Goal: Task Accomplishment & Management: Complete application form

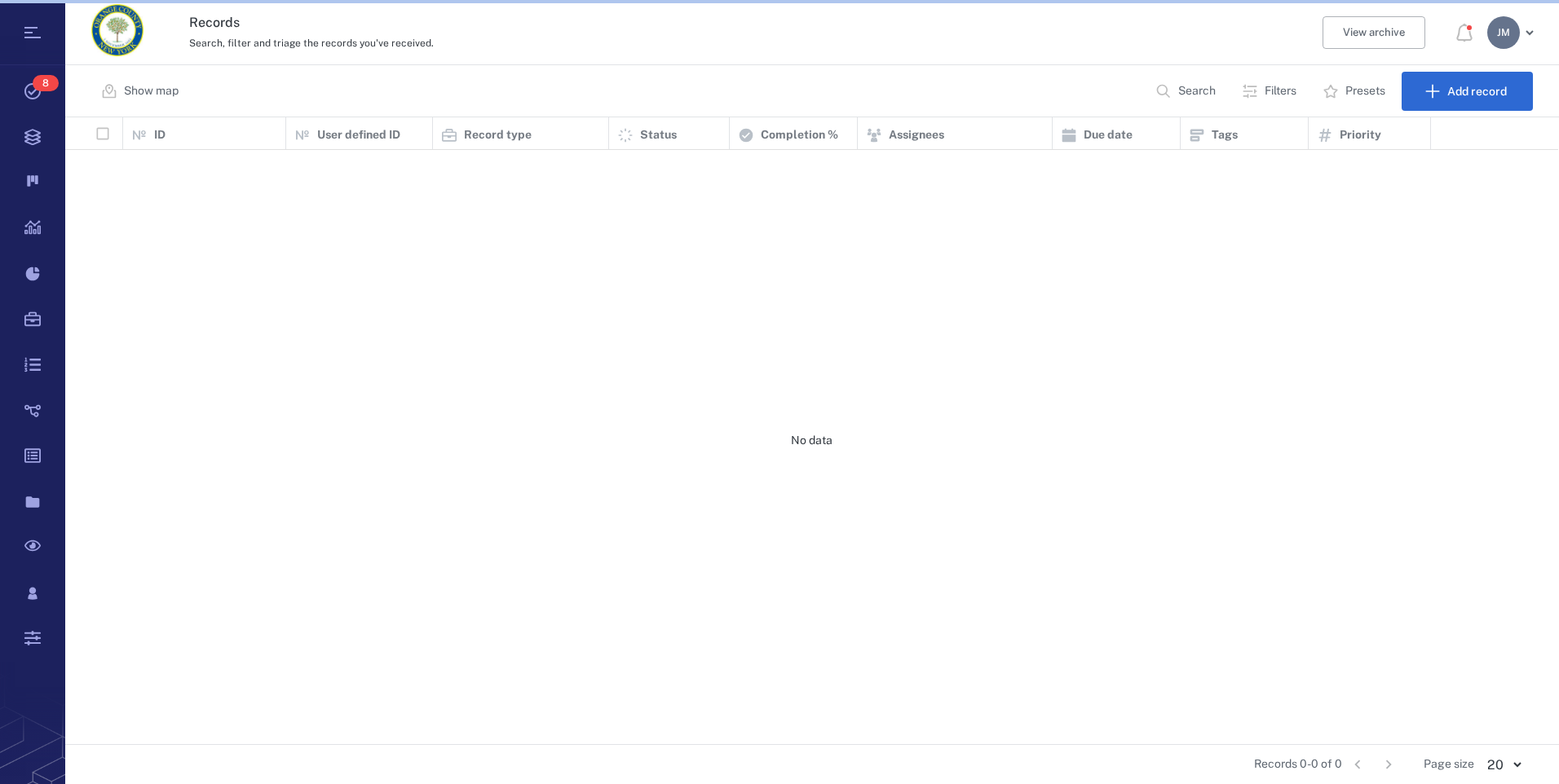
scroll to position [614, 1481]
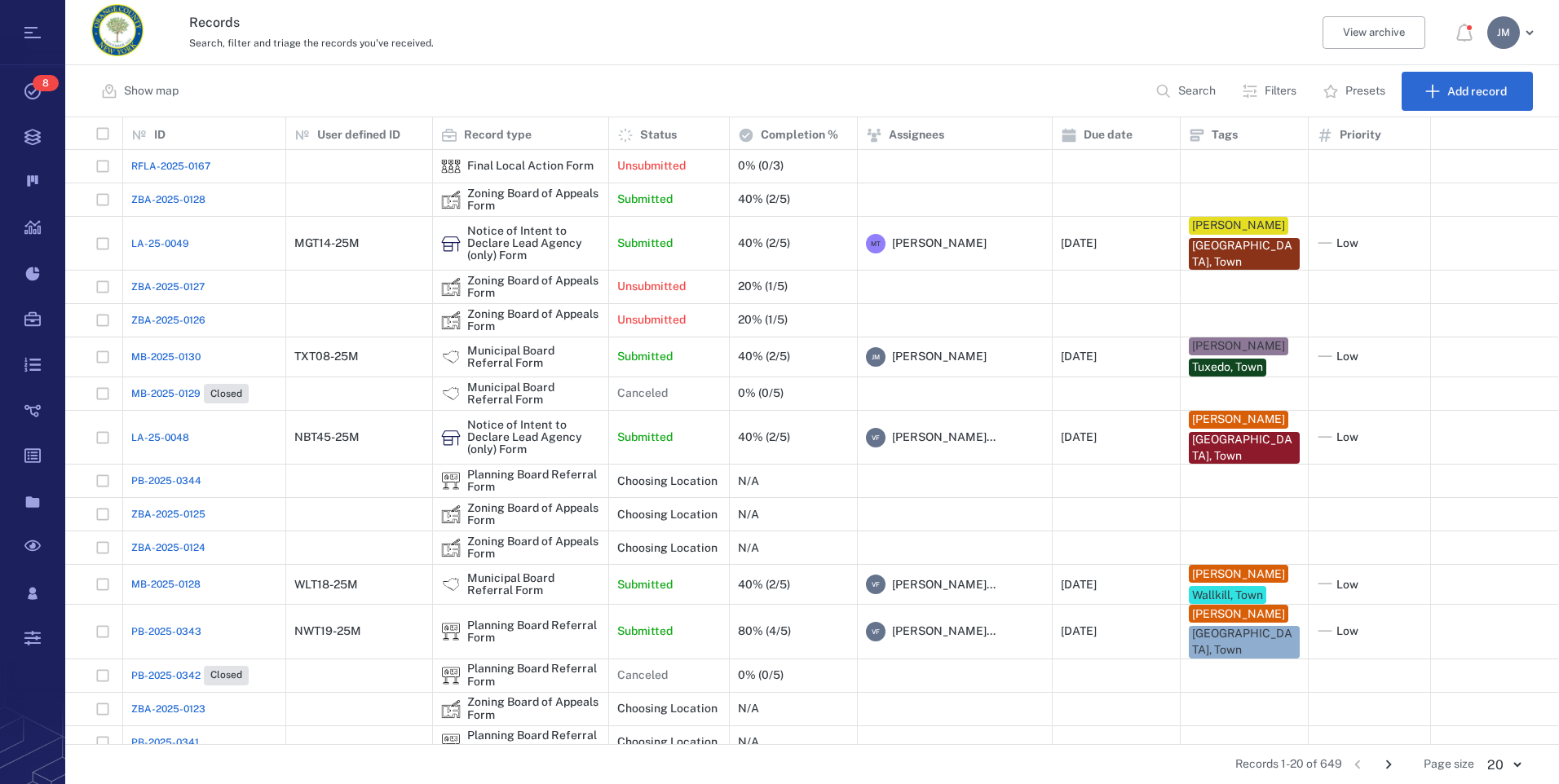
click at [1278, 89] on p "Filters" at bounding box center [1281, 91] width 32 height 16
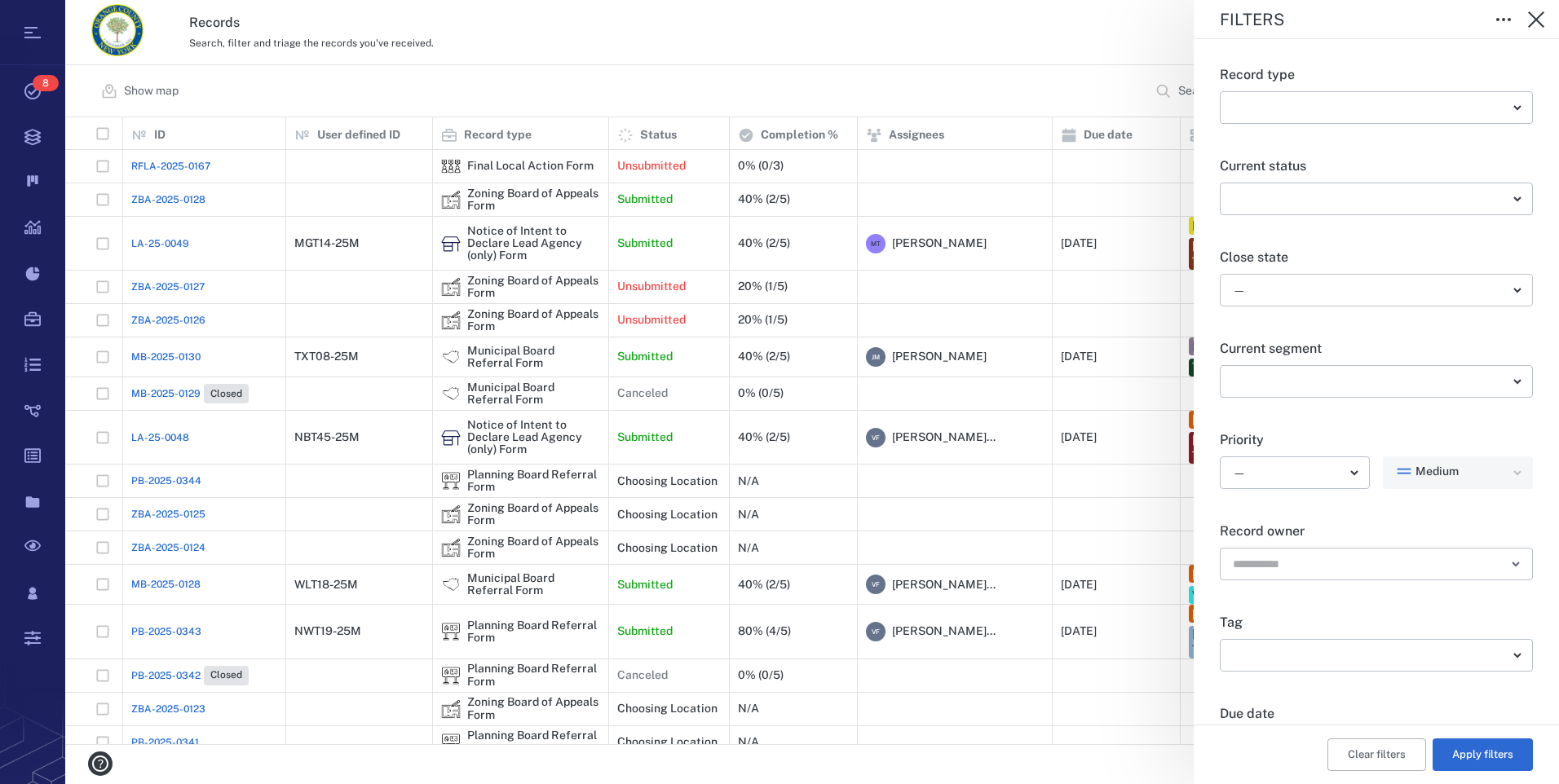
click at [1297, 283] on body "Tasks 8 Records Boards Dashboard Reports Record types Guide steps Rules Form bu…" at bounding box center [780, 392] width 1559 height 784
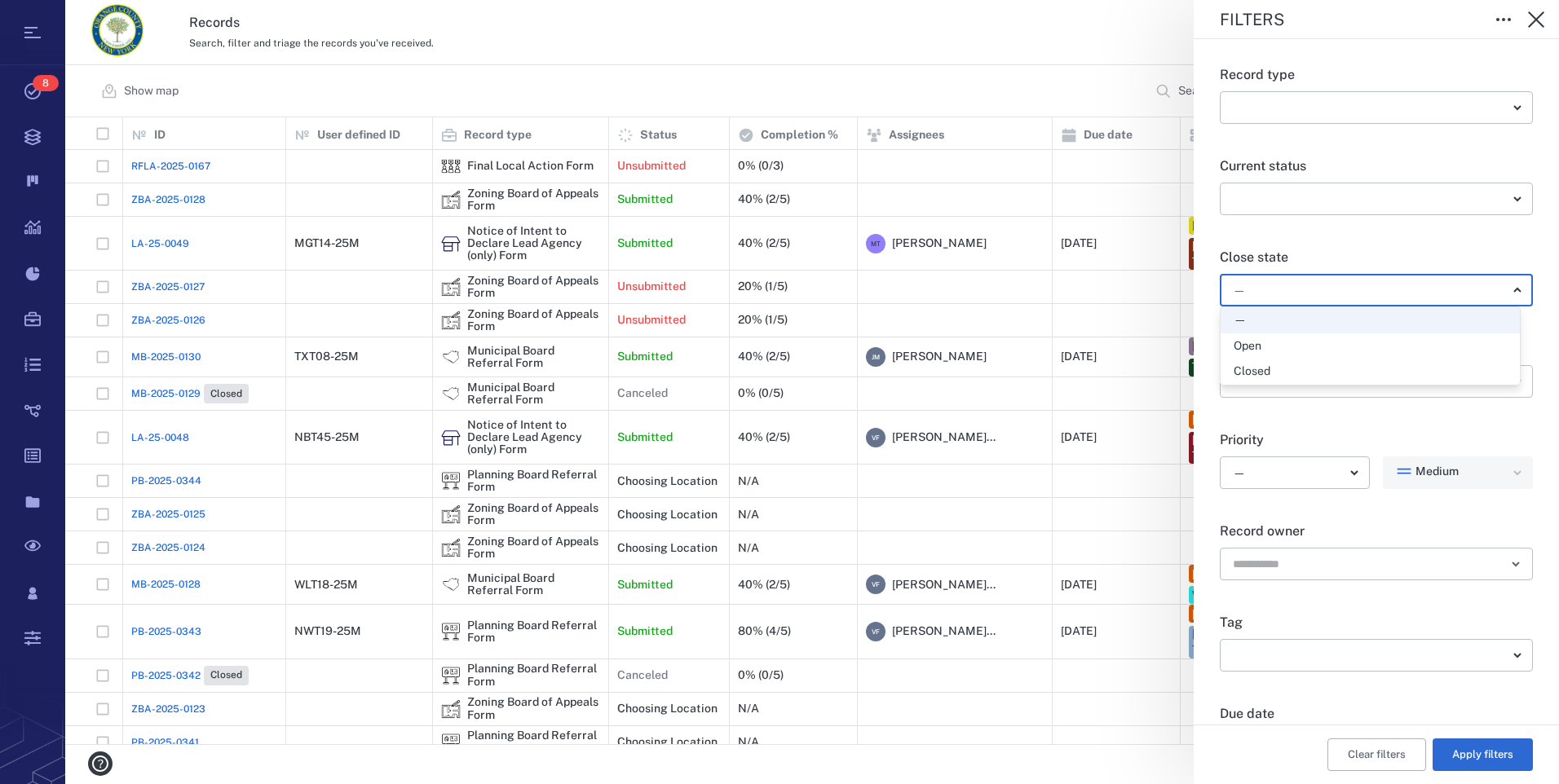
click at [1275, 345] on div "Open" at bounding box center [1370, 346] width 273 height 16
type input "*****"
click at [1461, 751] on button "Apply filters" at bounding box center [1483, 754] width 101 height 33
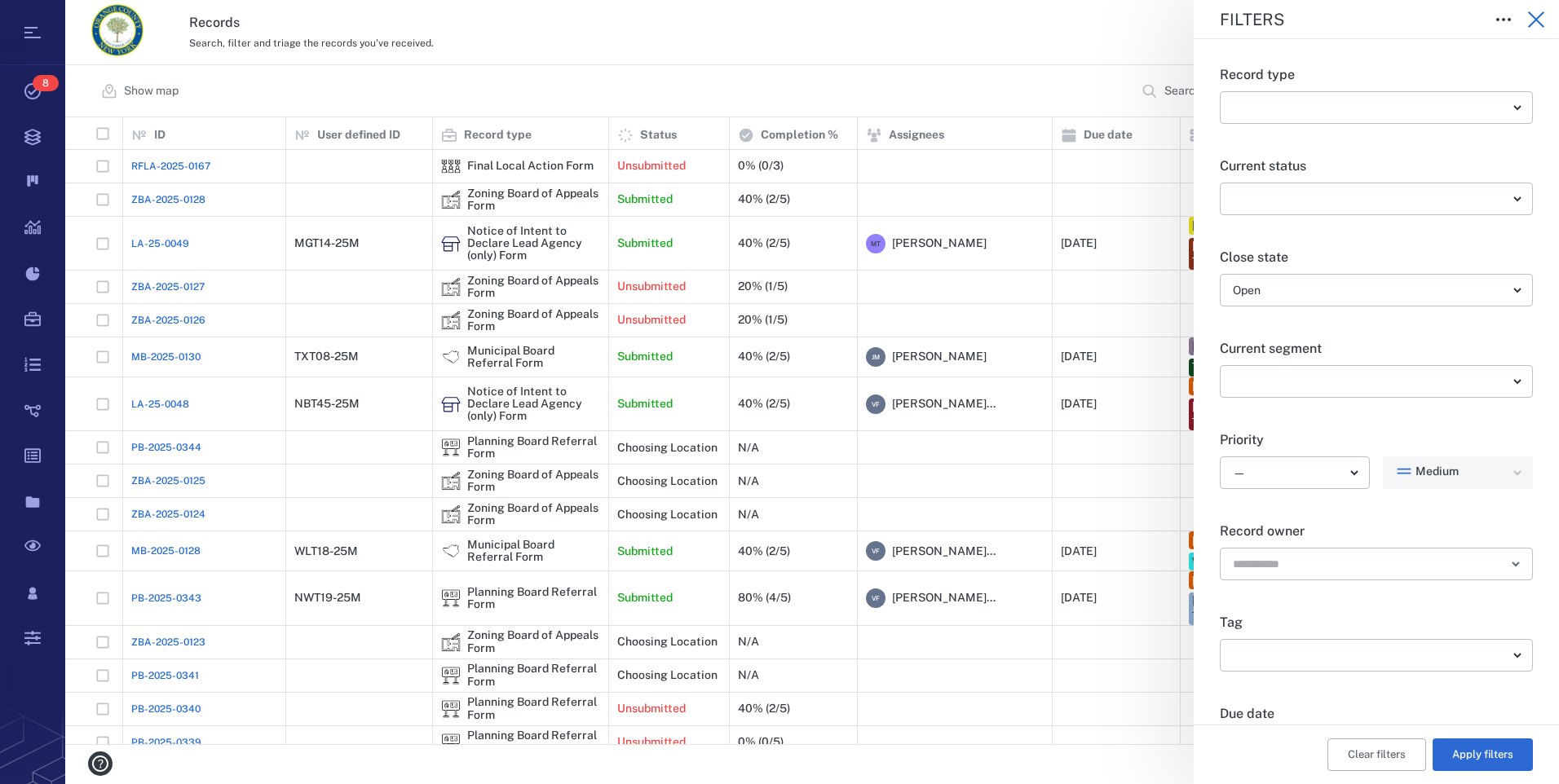
click at [1540, 16] on icon "button" at bounding box center [1536, 19] width 16 height 16
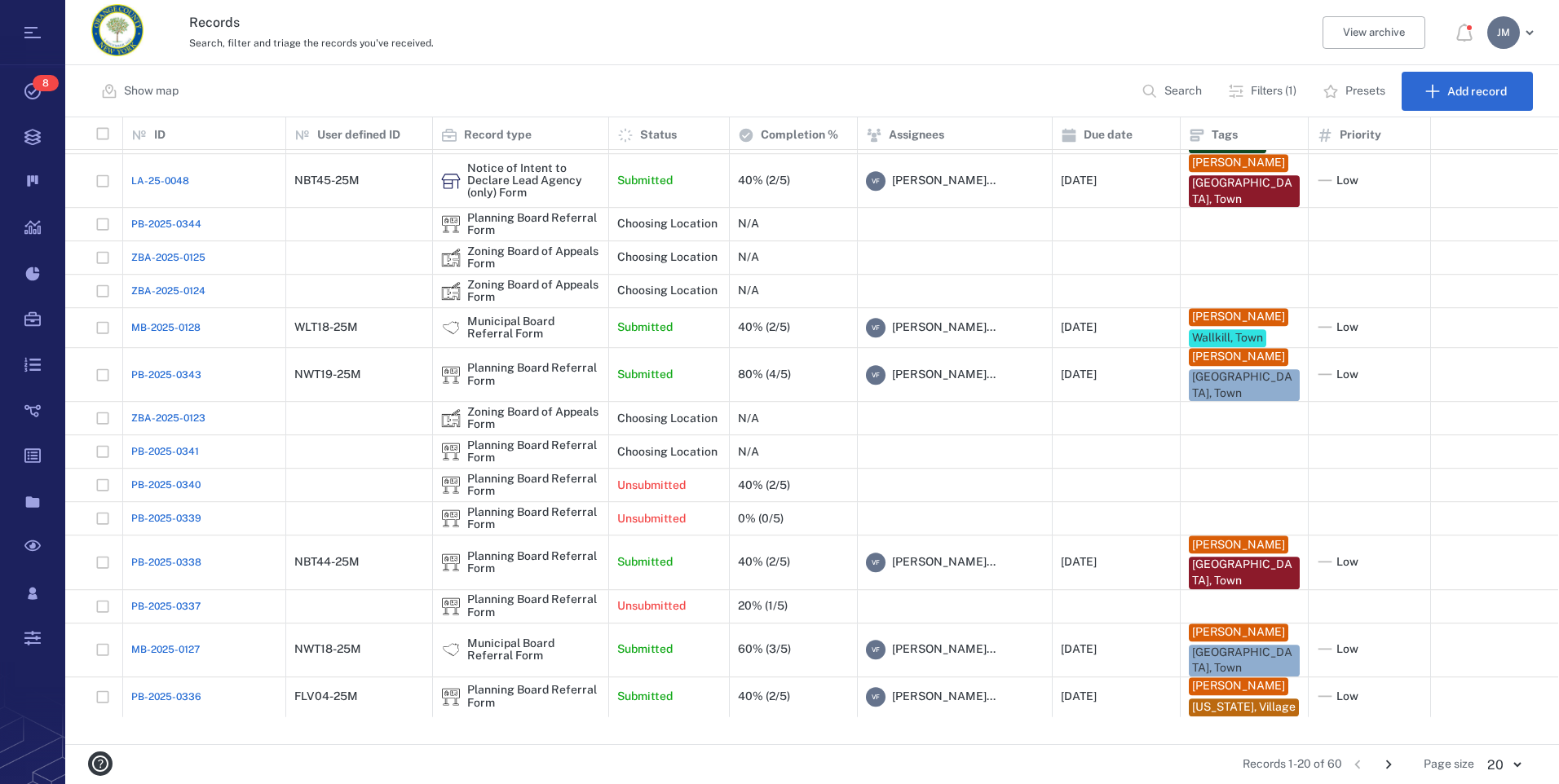
scroll to position [224, 0]
click at [1389, 764] on icon "Go to next page" at bounding box center [1389, 765] width 18 height 18
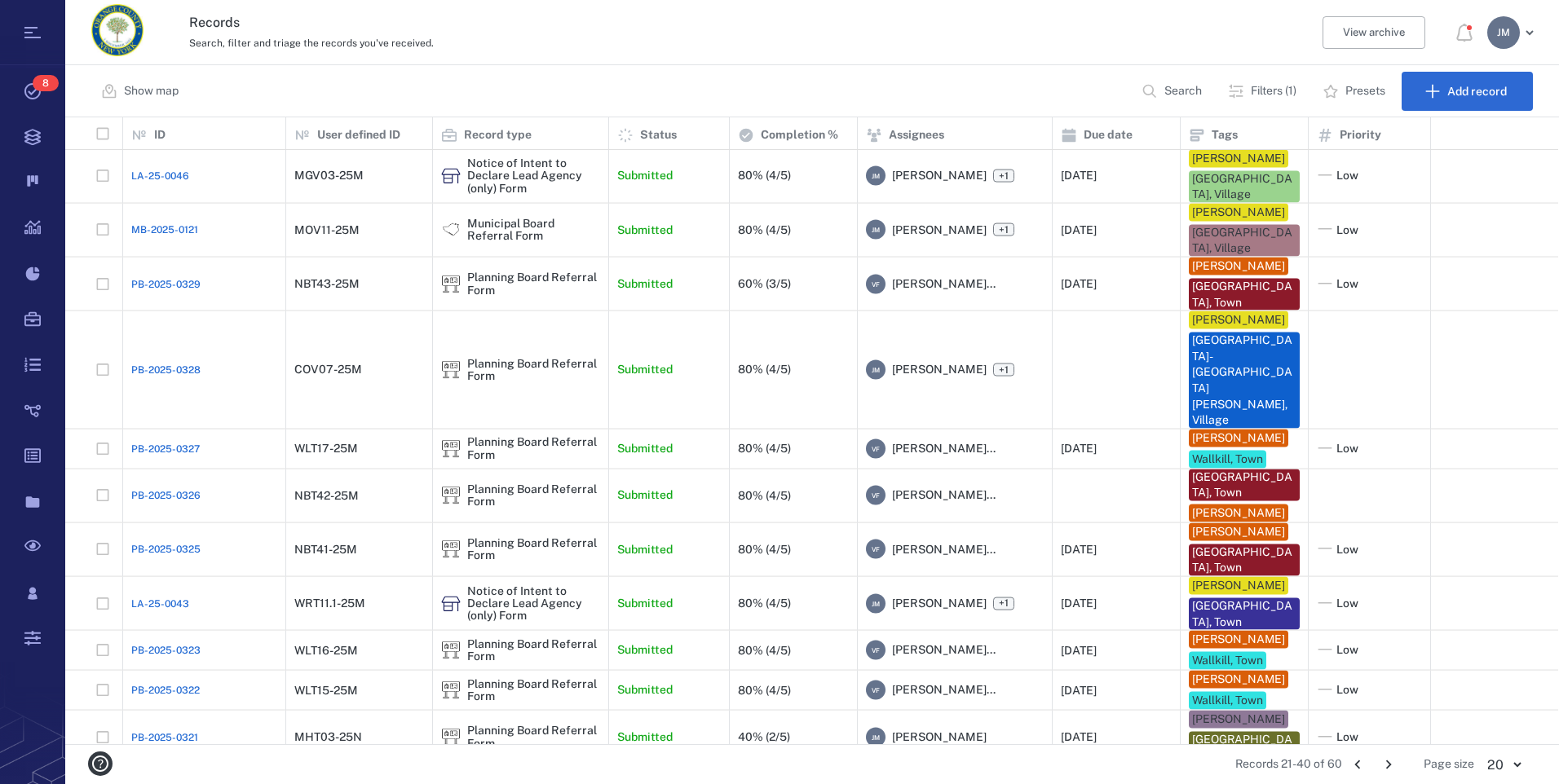
scroll to position [476, 0]
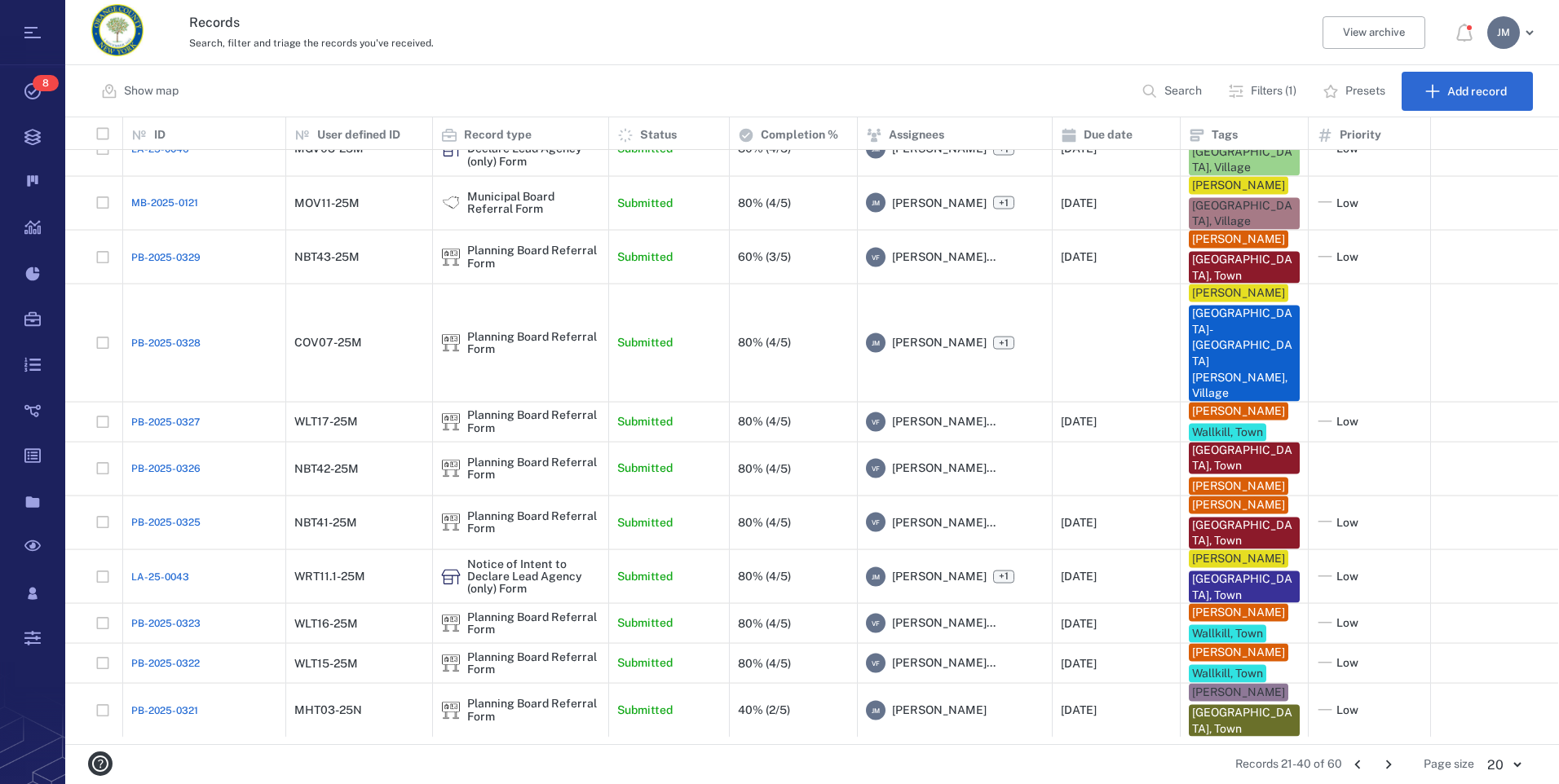
click at [1391, 758] on icon "Go to next page" at bounding box center [1389, 765] width 18 height 18
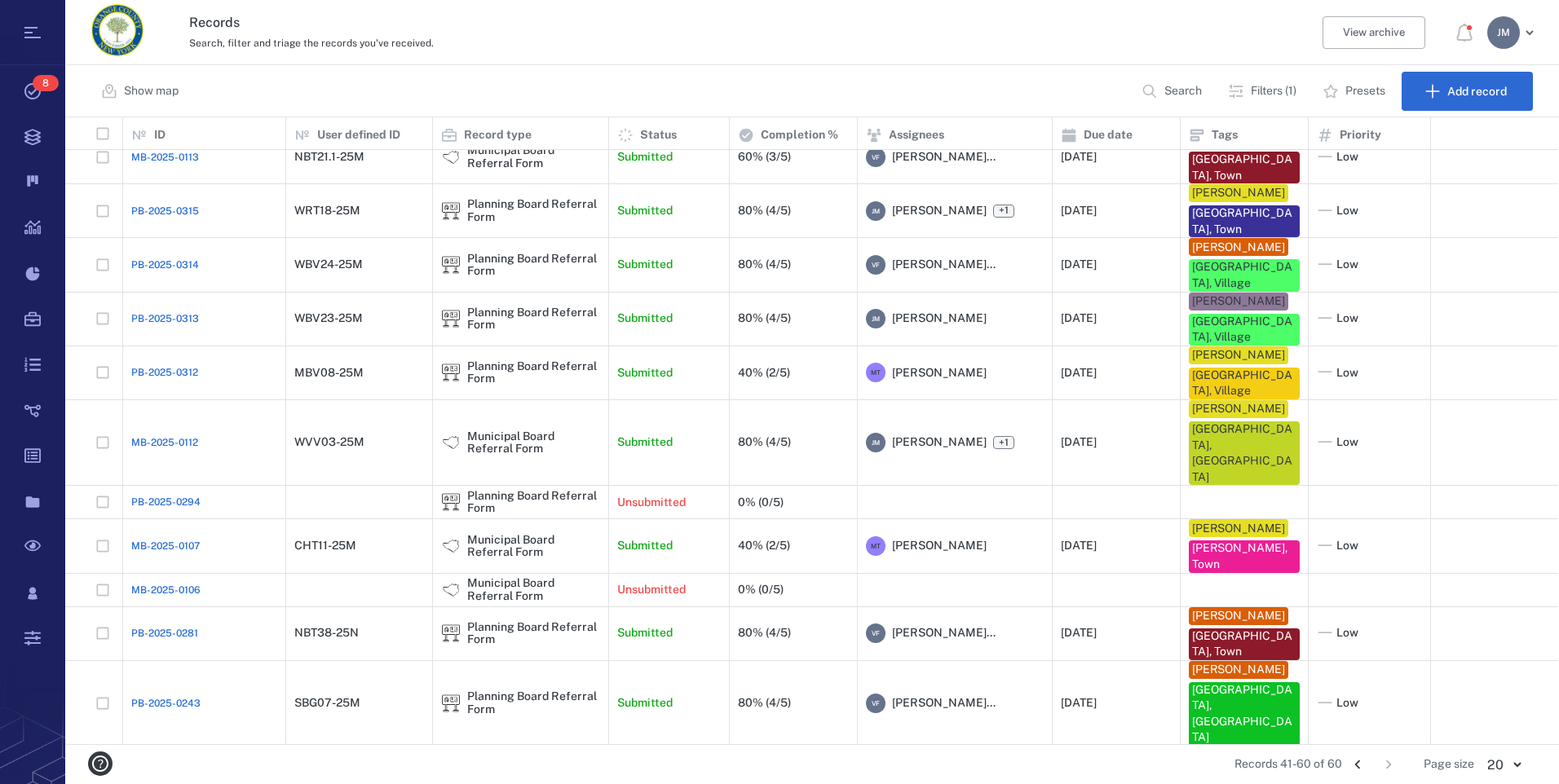
scroll to position [0, 0]
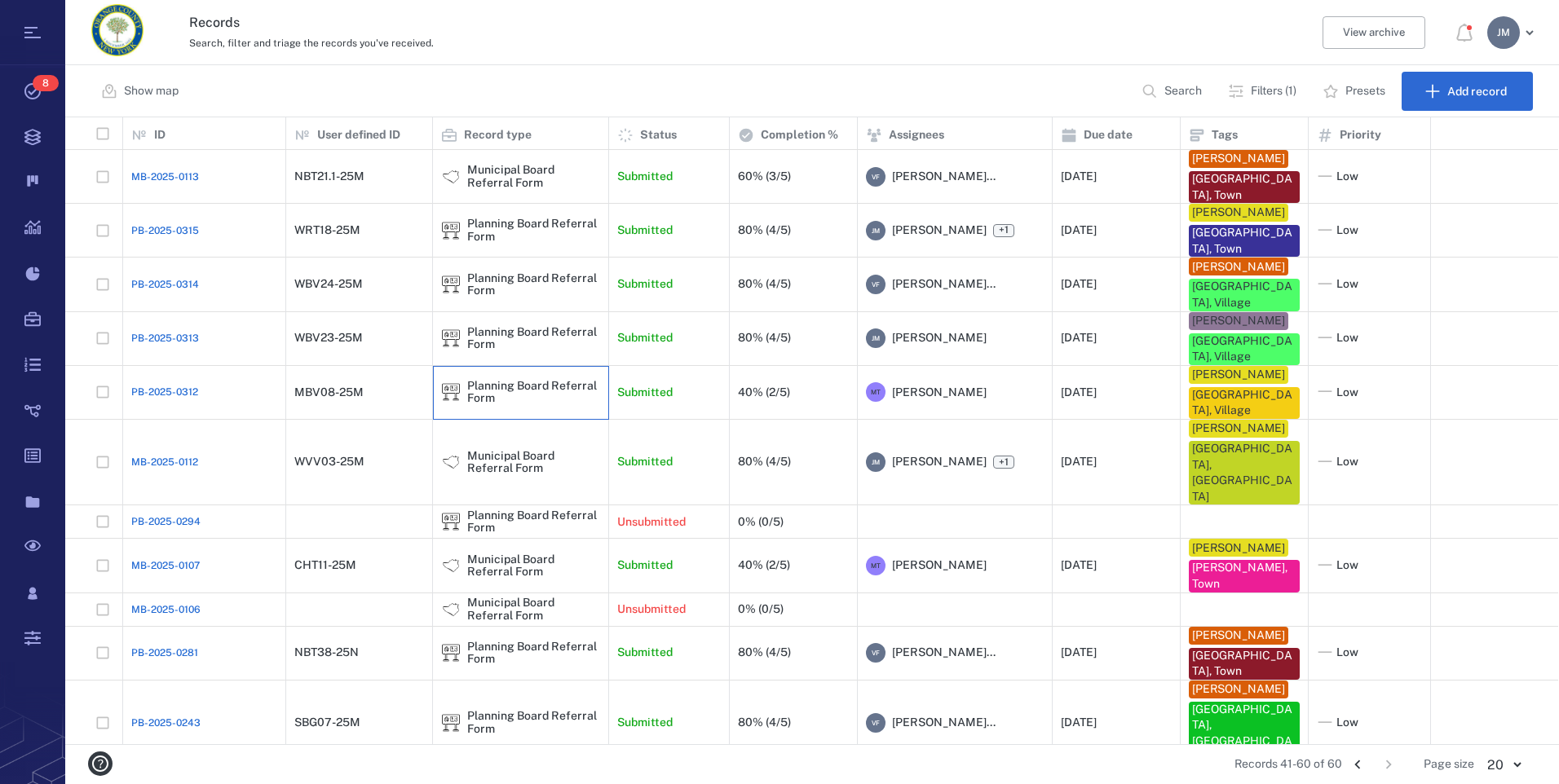
click at [483, 380] on div "Planning Board Referral Form" at bounding box center [533, 392] width 133 height 25
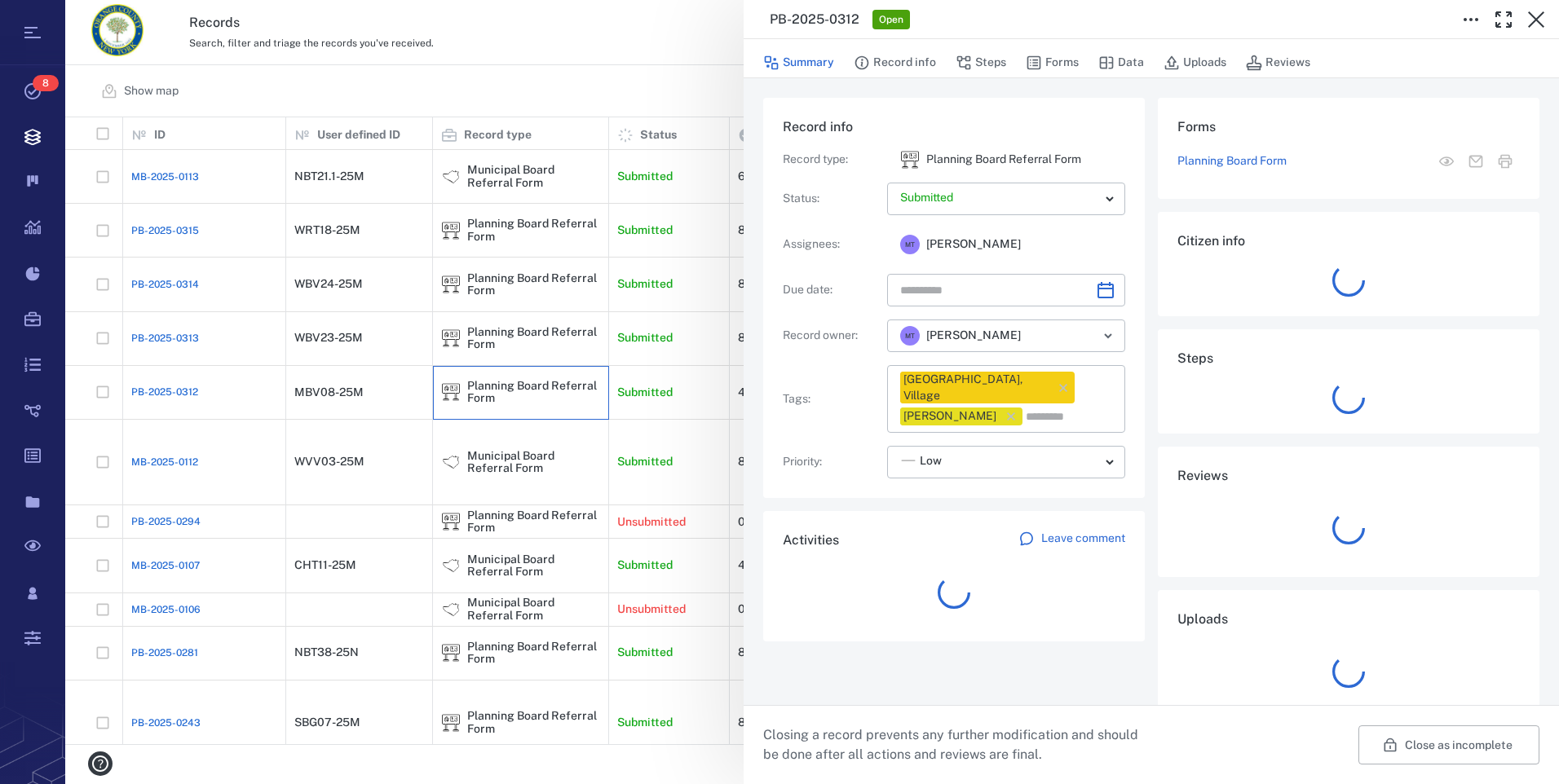
type input "**********"
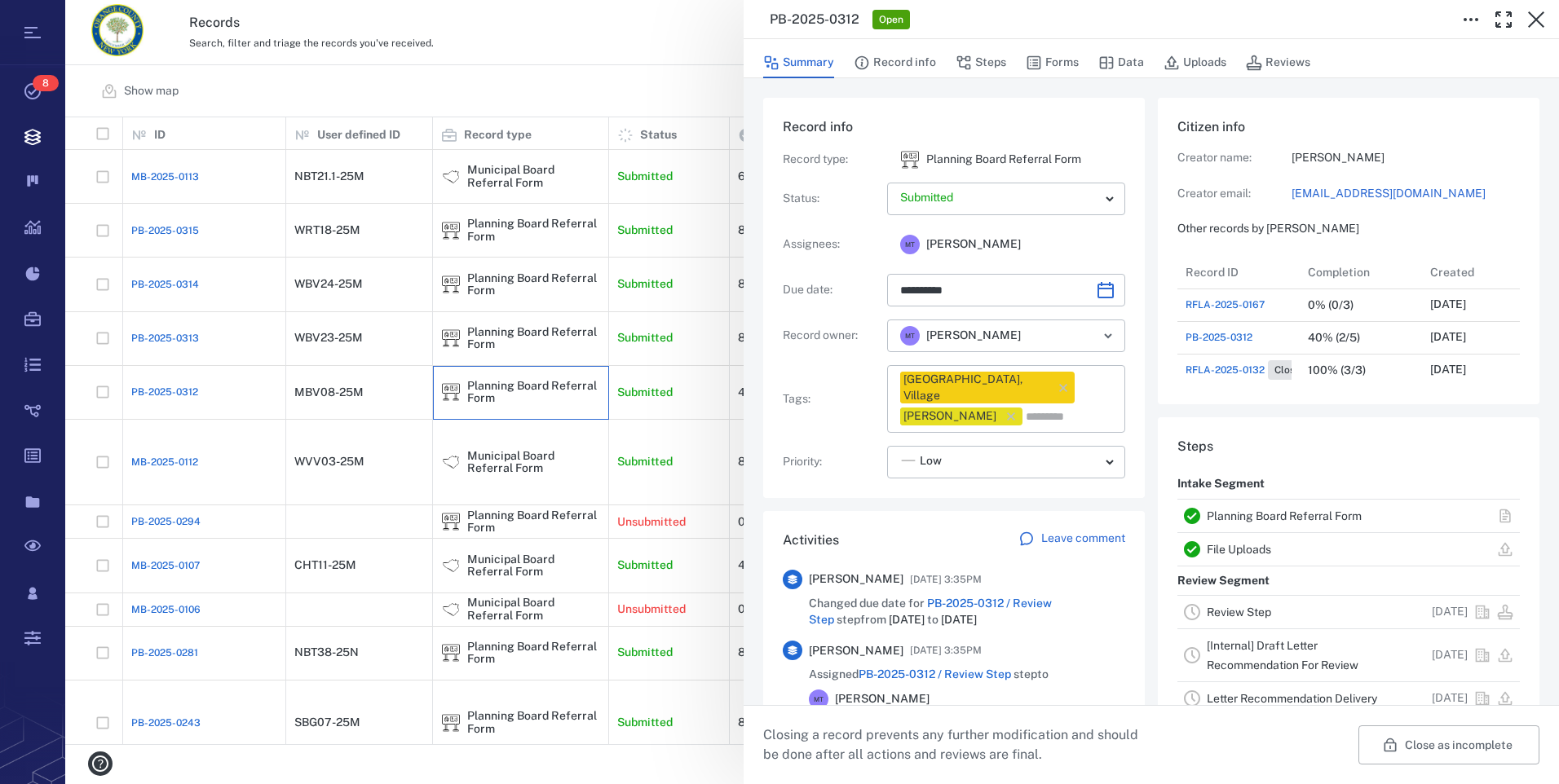
scroll to position [326, 311]
click at [1254, 516] on link "Planning Board Referral Form" at bounding box center [1284, 516] width 155 height 13
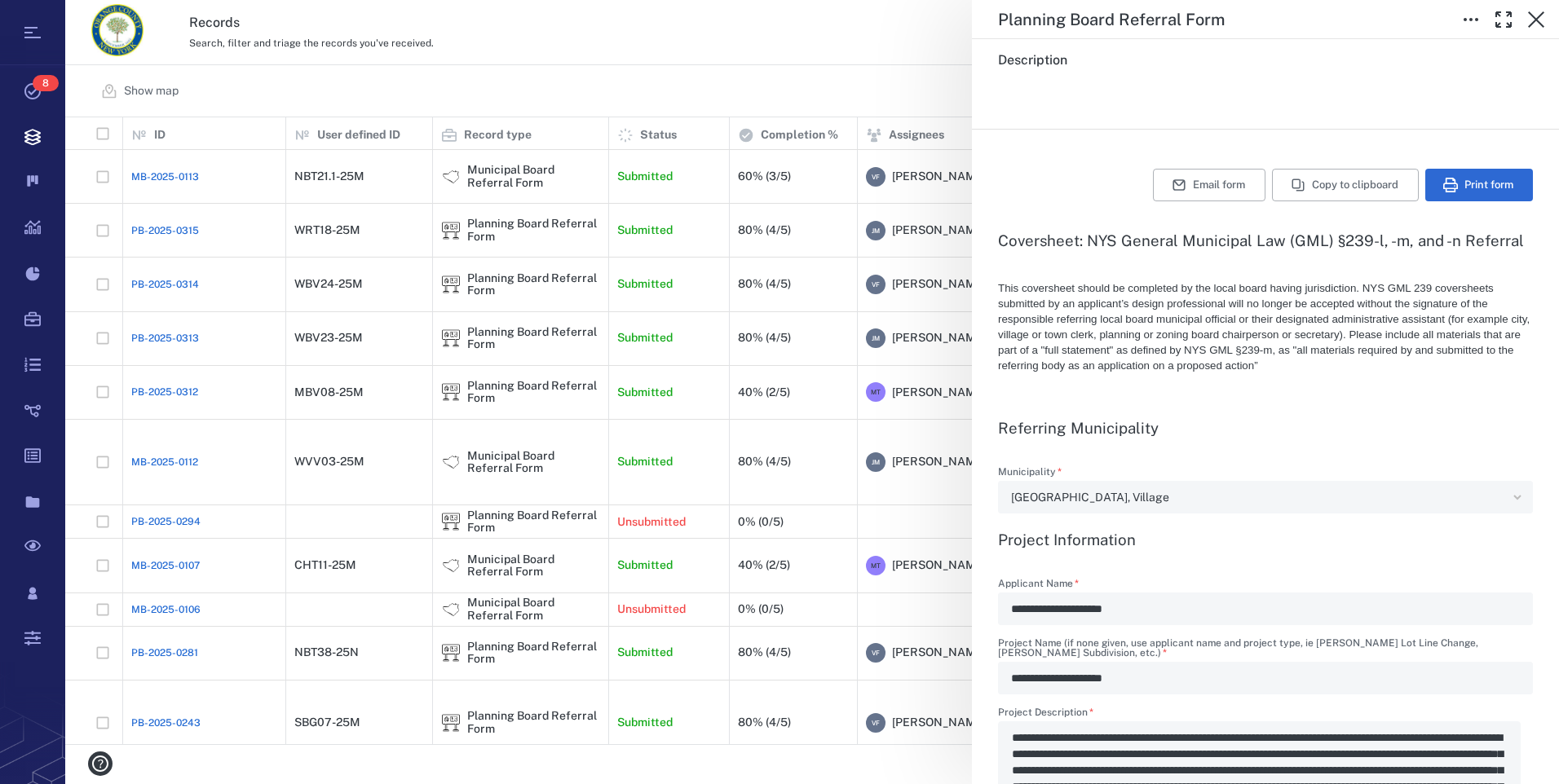
scroll to position [244, 0]
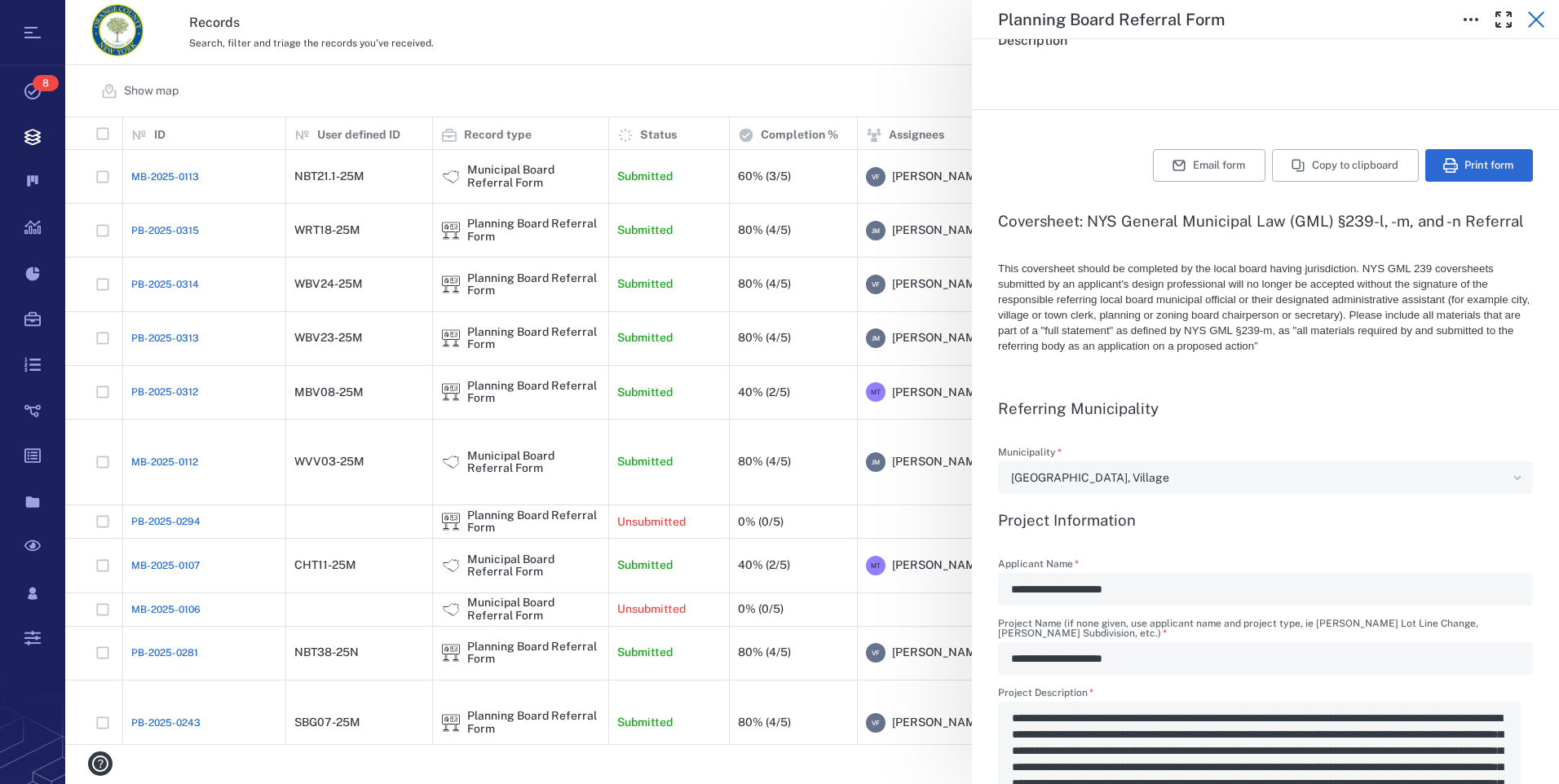
click at [1533, 23] on icon "button" at bounding box center [1536, 19] width 16 height 16
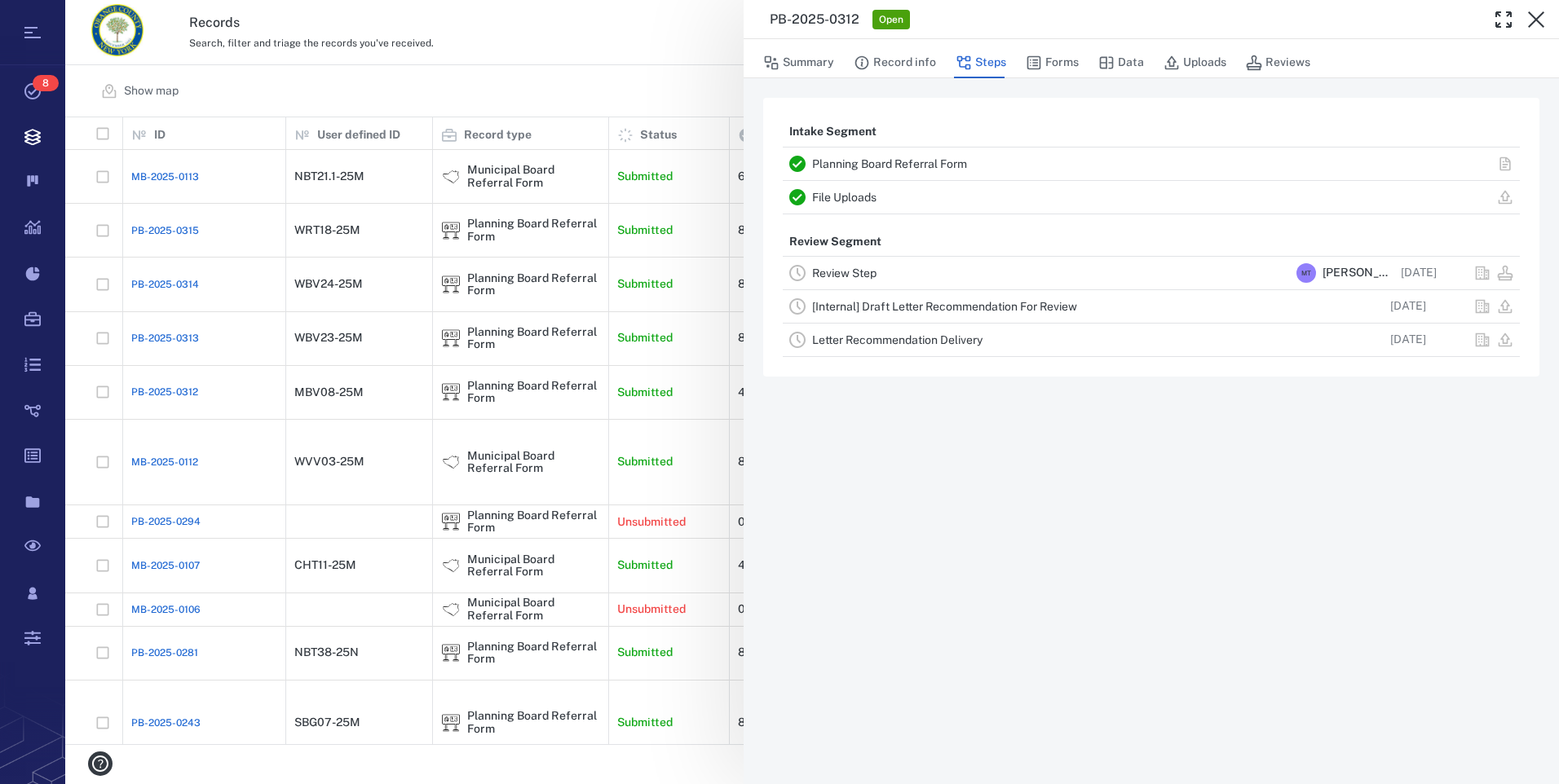
click at [868, 279] on link "Review Step" at bounding box center [844, 272] width 65 height 13
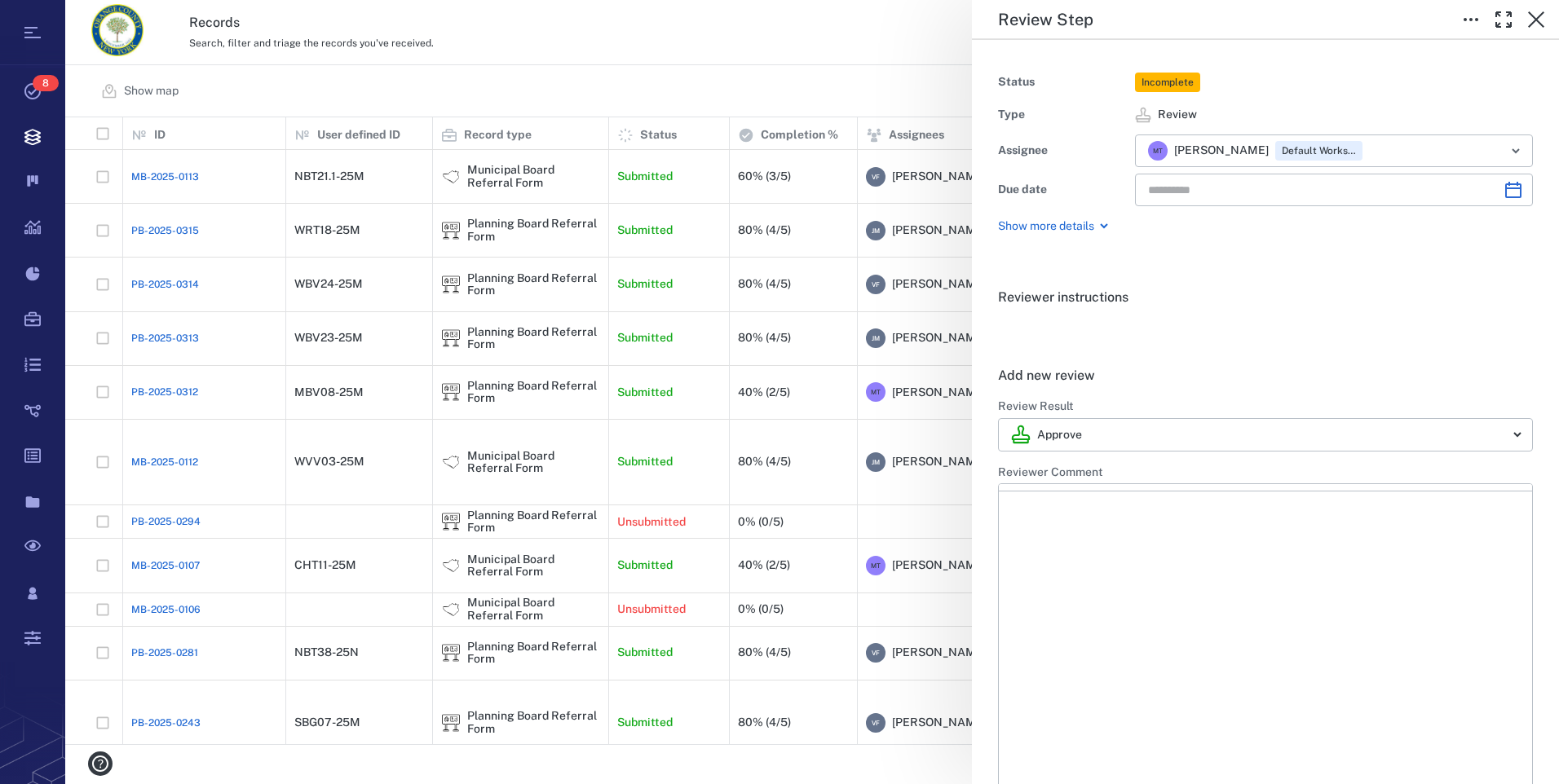
type input "**********"
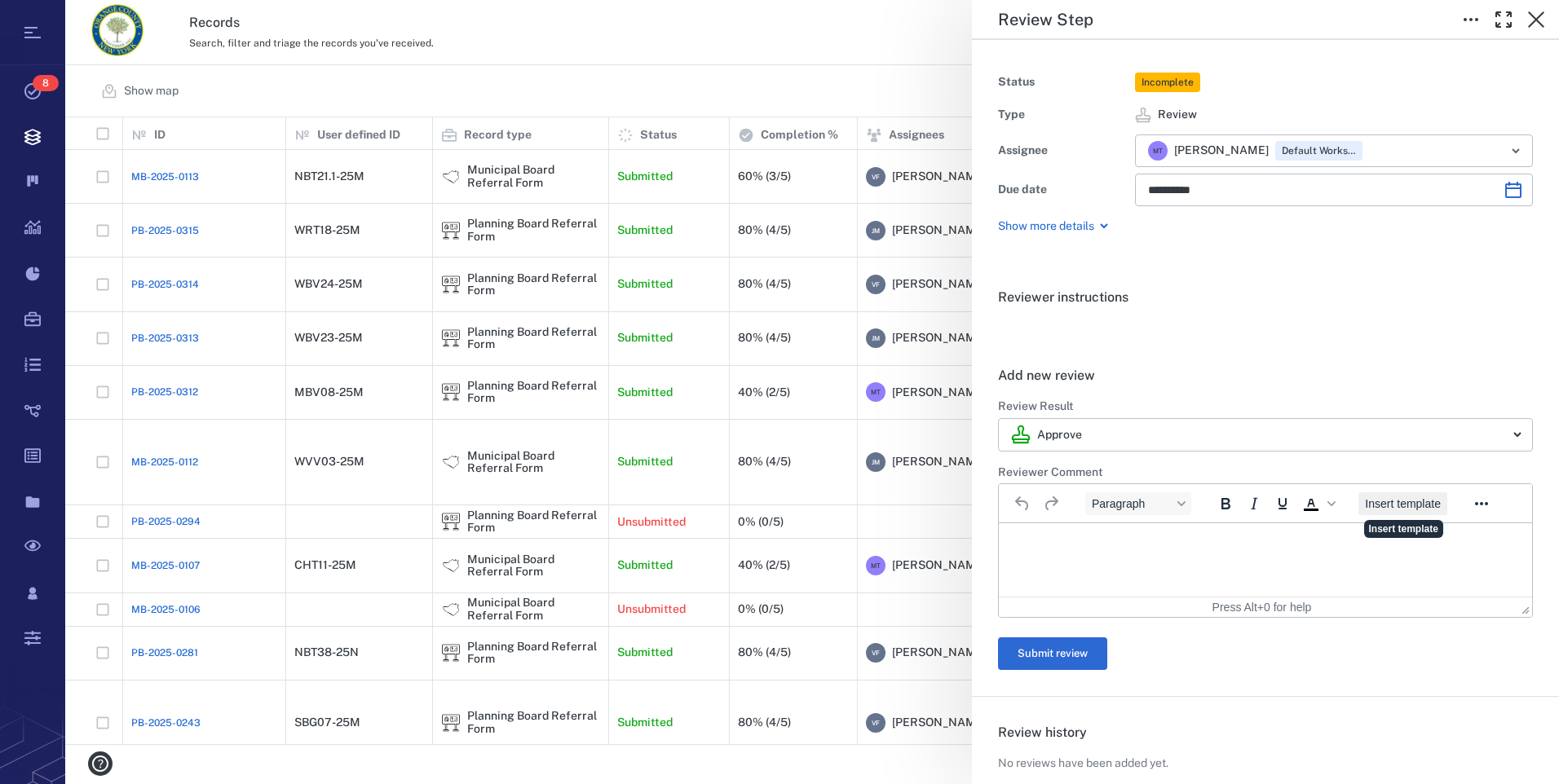
click at [1405, 503] on span "Insert template" at bounding box center [1403, 503] width 76 height 13
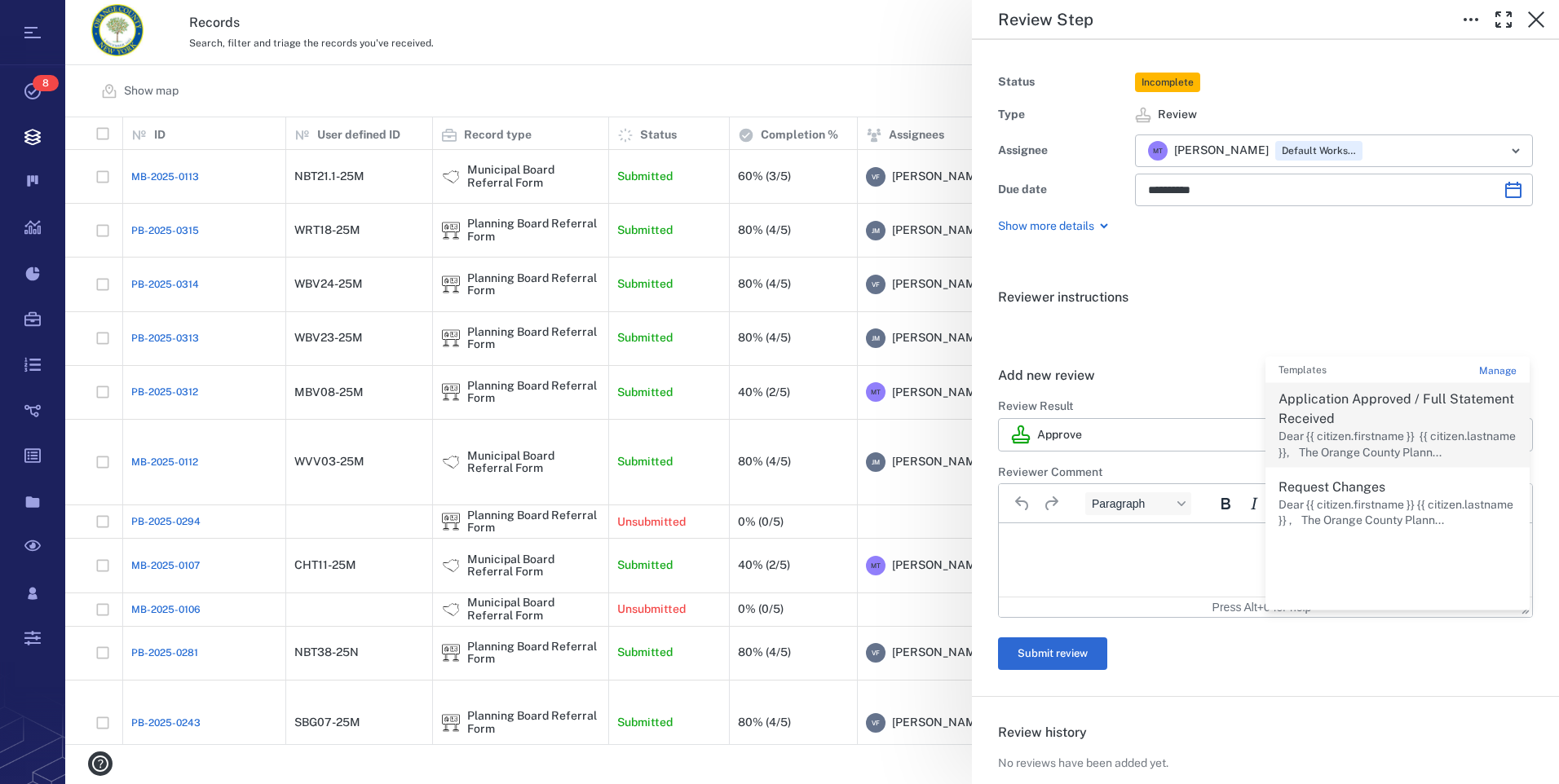
click at [1377, 408] on p "Application Approved / Full Statement Received" at bounding box center [1397, 409] width 239 height 39
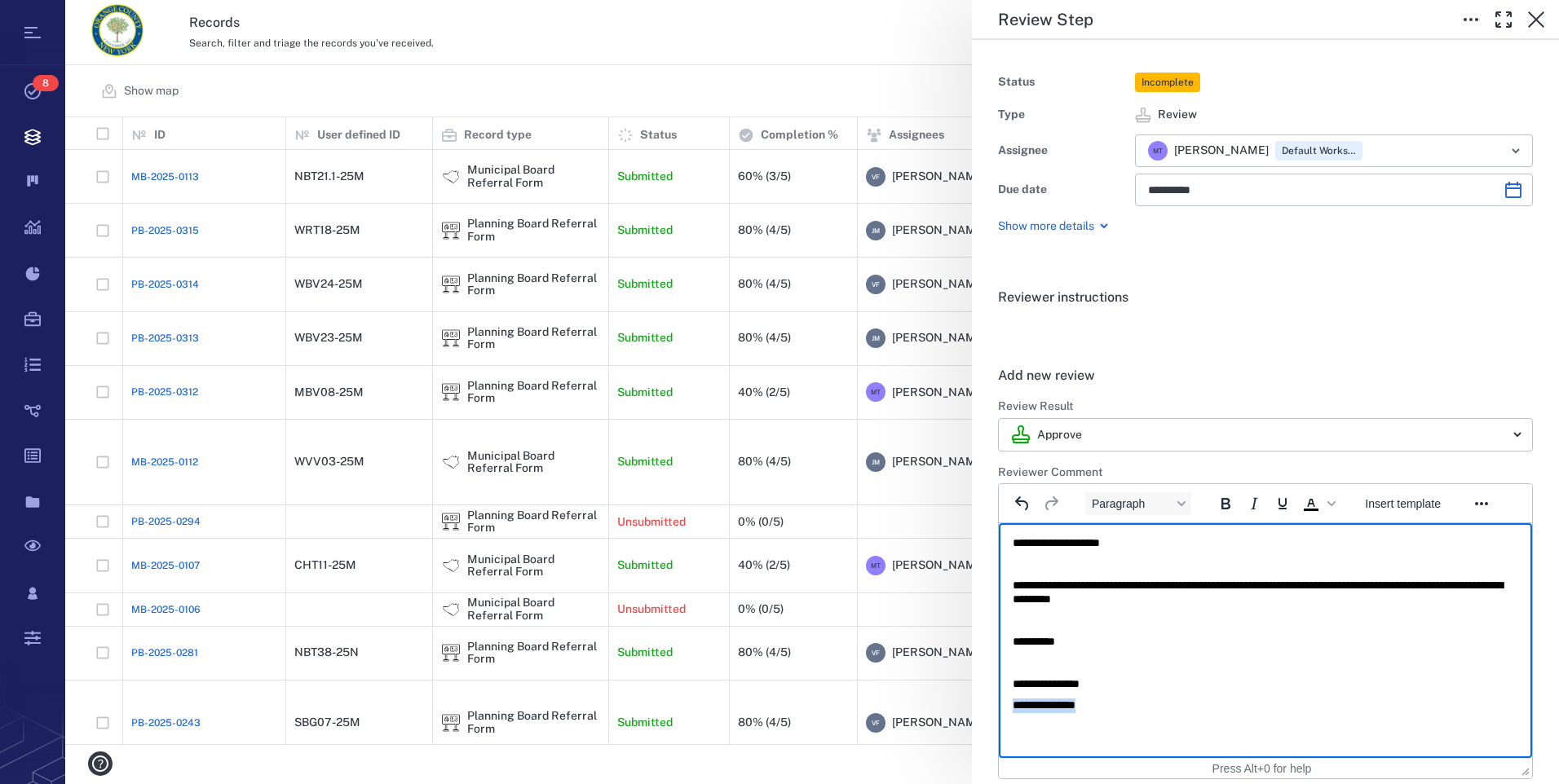
drag, startPoint x: 1116, startPoint y: 702, endPoint x: 1938, endPoint y: 1232, distance: 978.1
click at [999, 707] on html "**********" at bounding box center [1266, 624] width 533 height 202
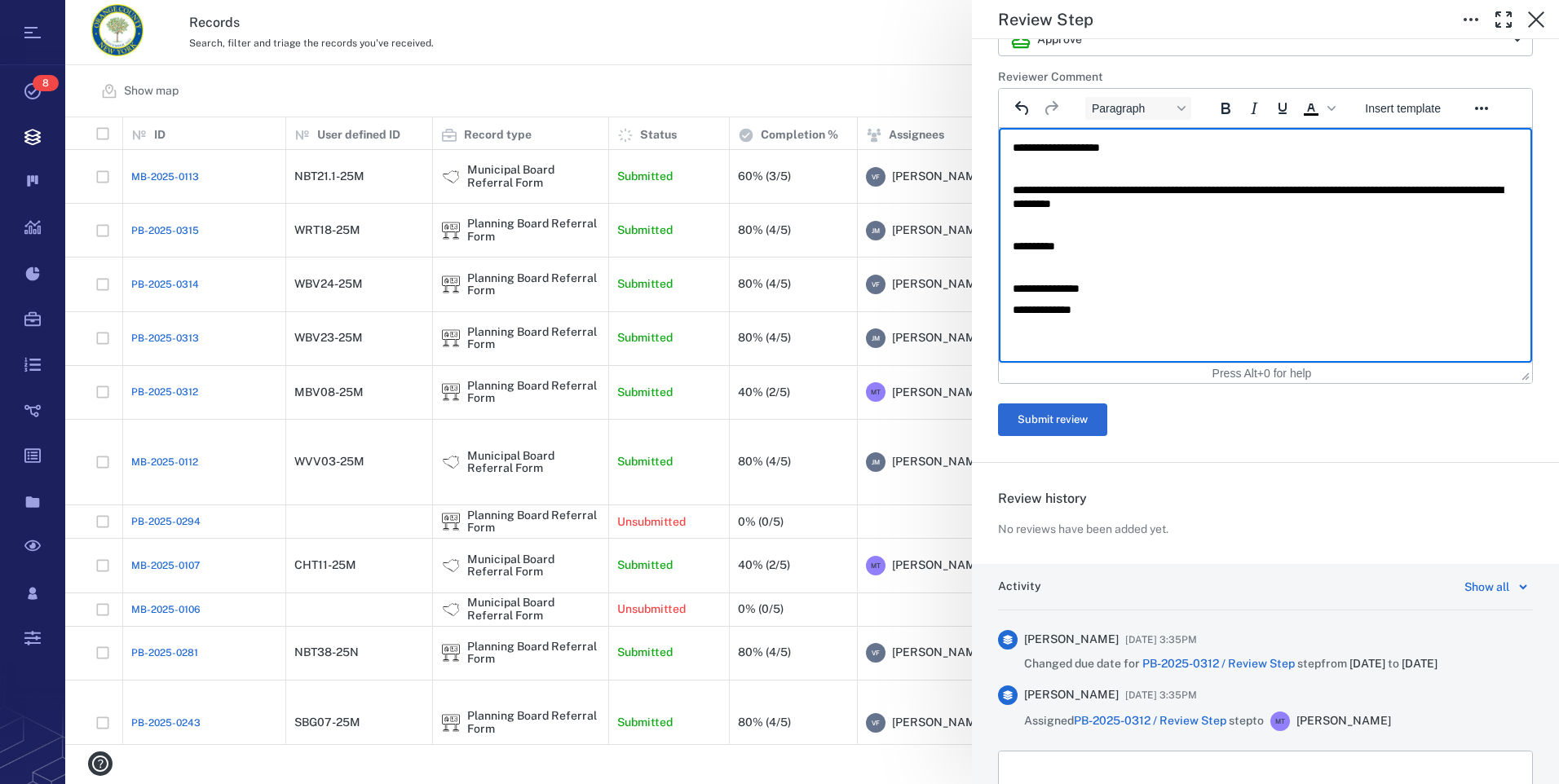
scroll to position [408, 0]
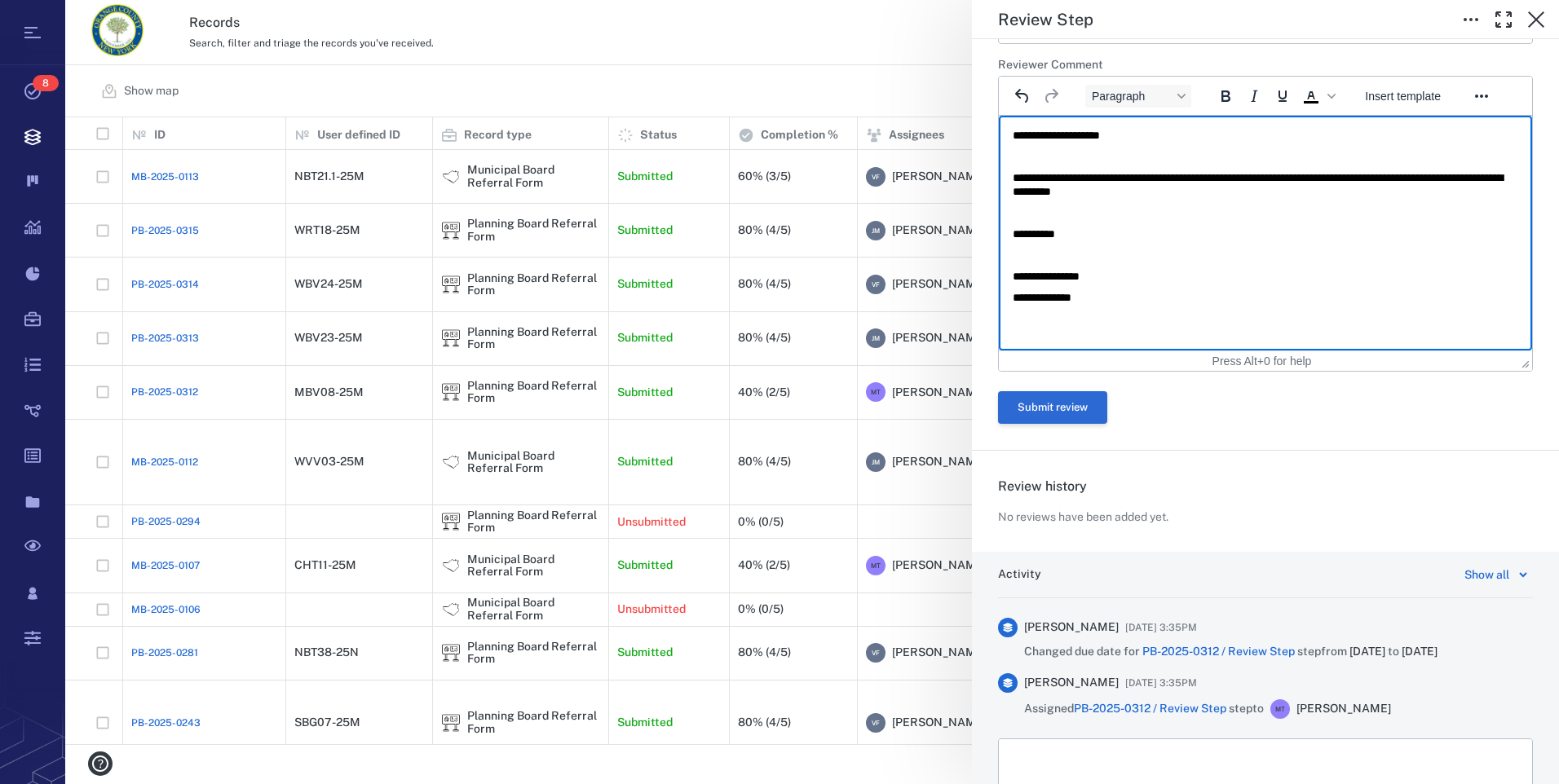
click at [1046, 400] on button "Submit review" at bounding box center [1052, 407] width 109 height 33
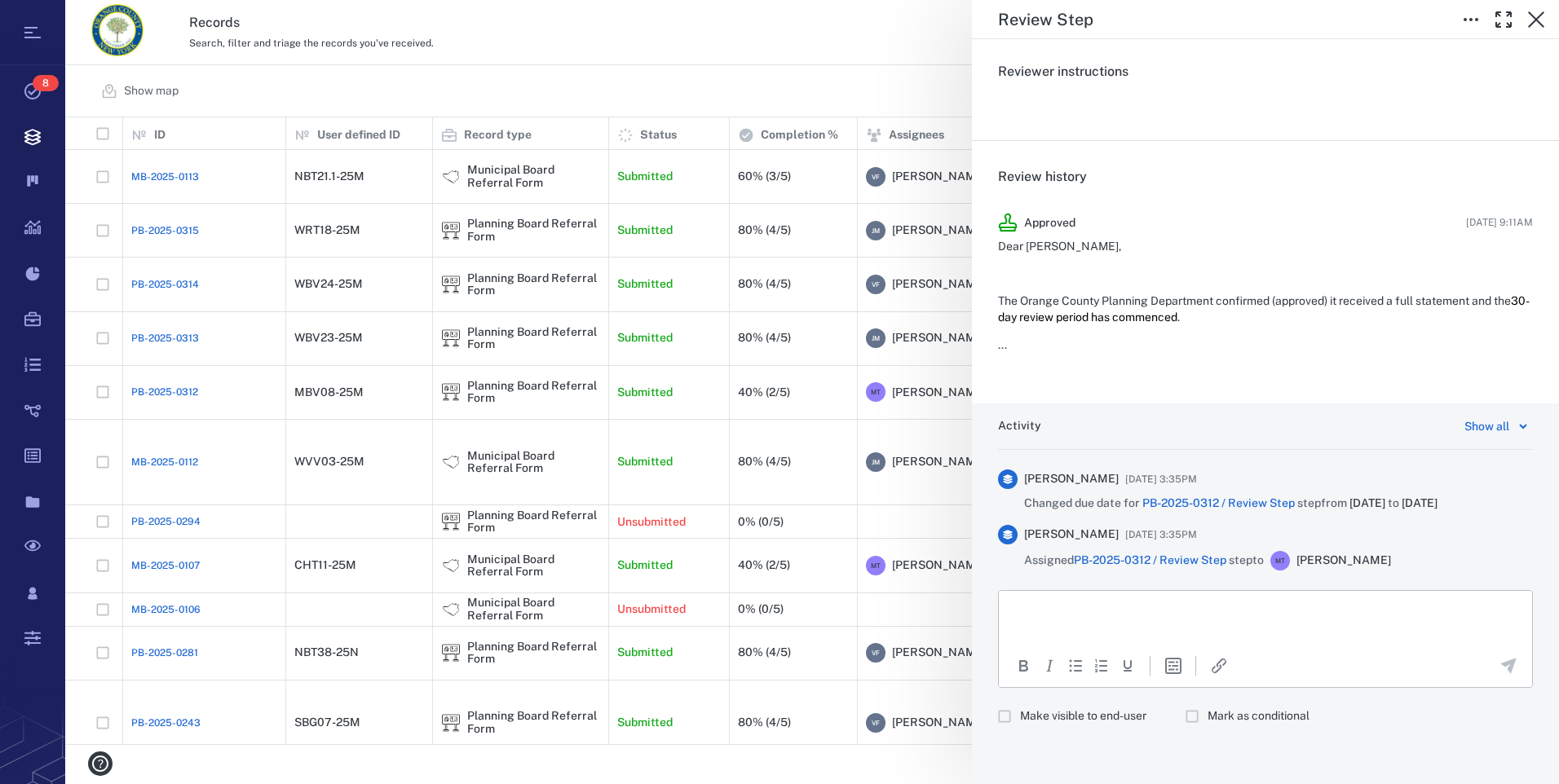
scroll to position [0, 0]
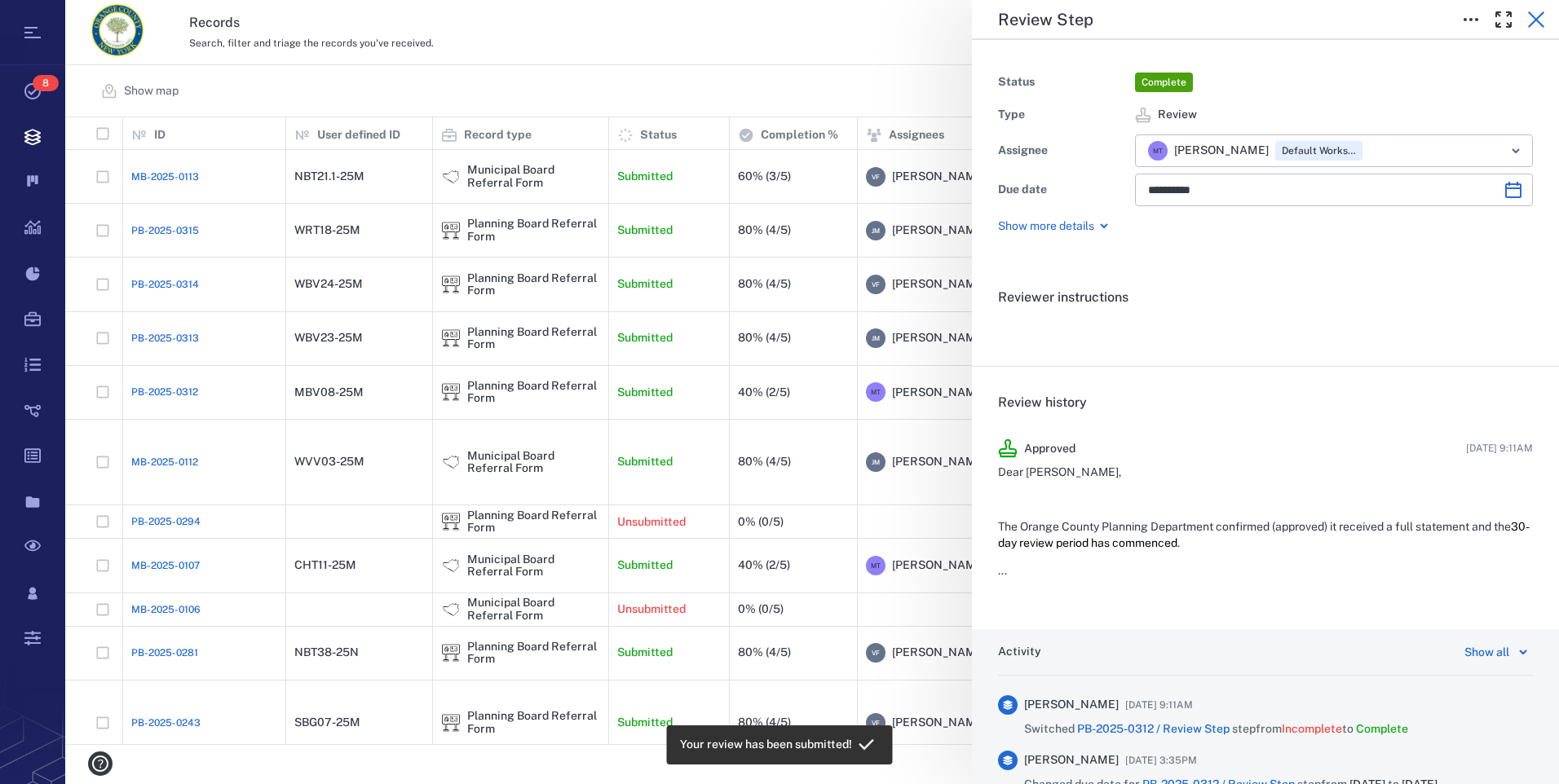
click at [1539, 23] on icon "button" at bounding box center [1536, 19] width 16 height 16
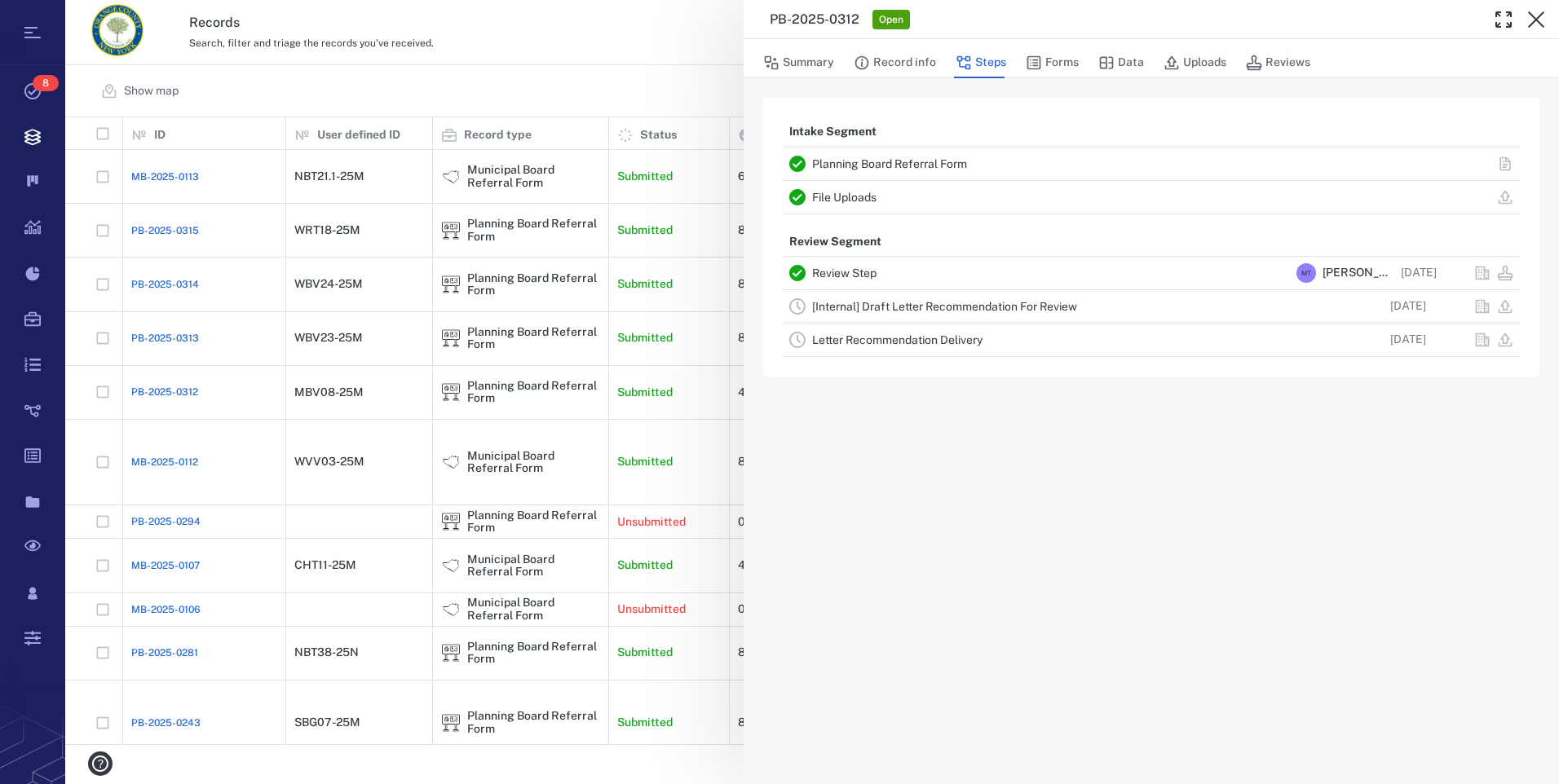
click at [881, 309] on link "[Internal] Draft Letter Recommendation For Review" at bounding box center [945, 306] width 265 height 13
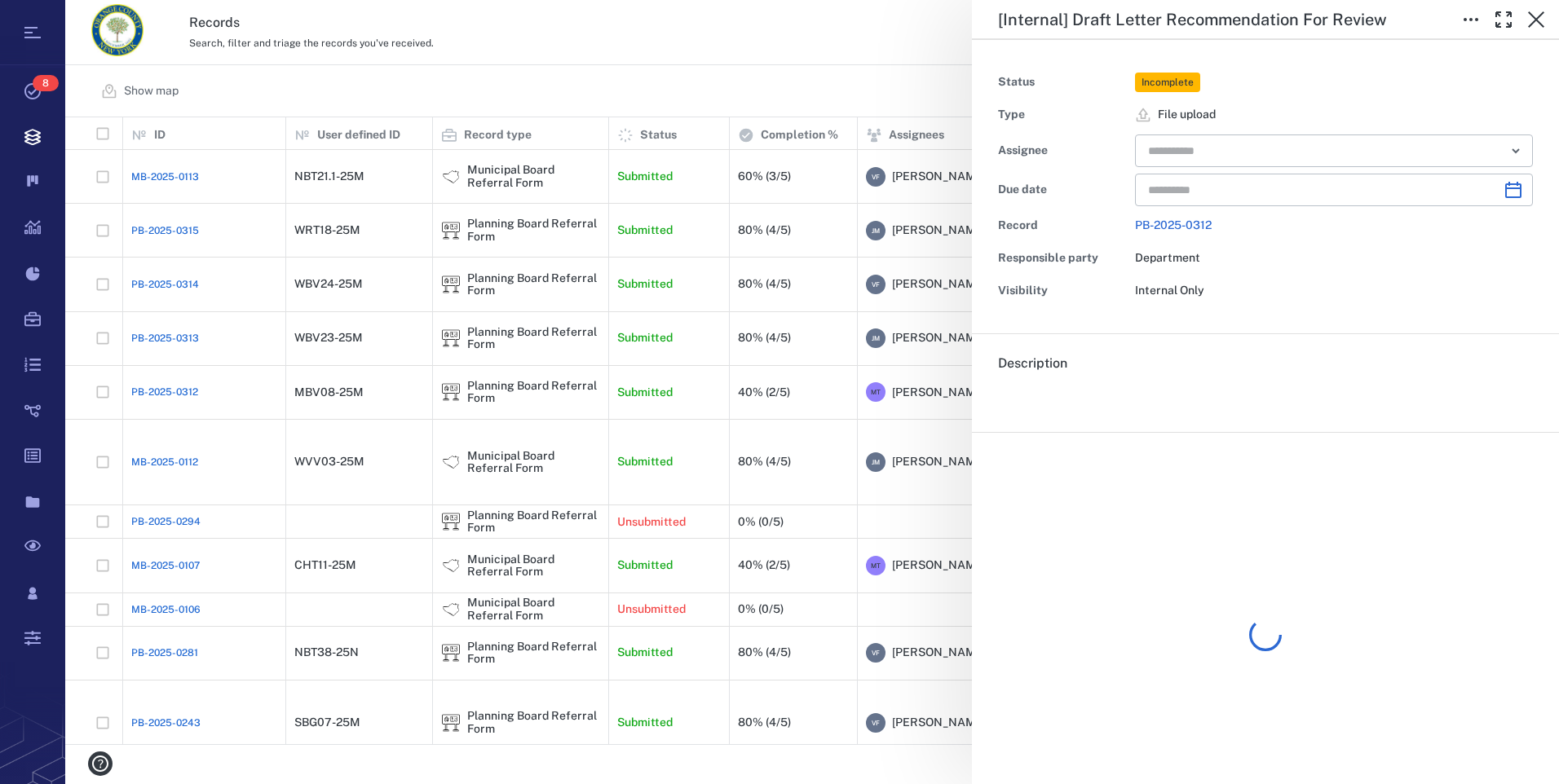
type input "**********"
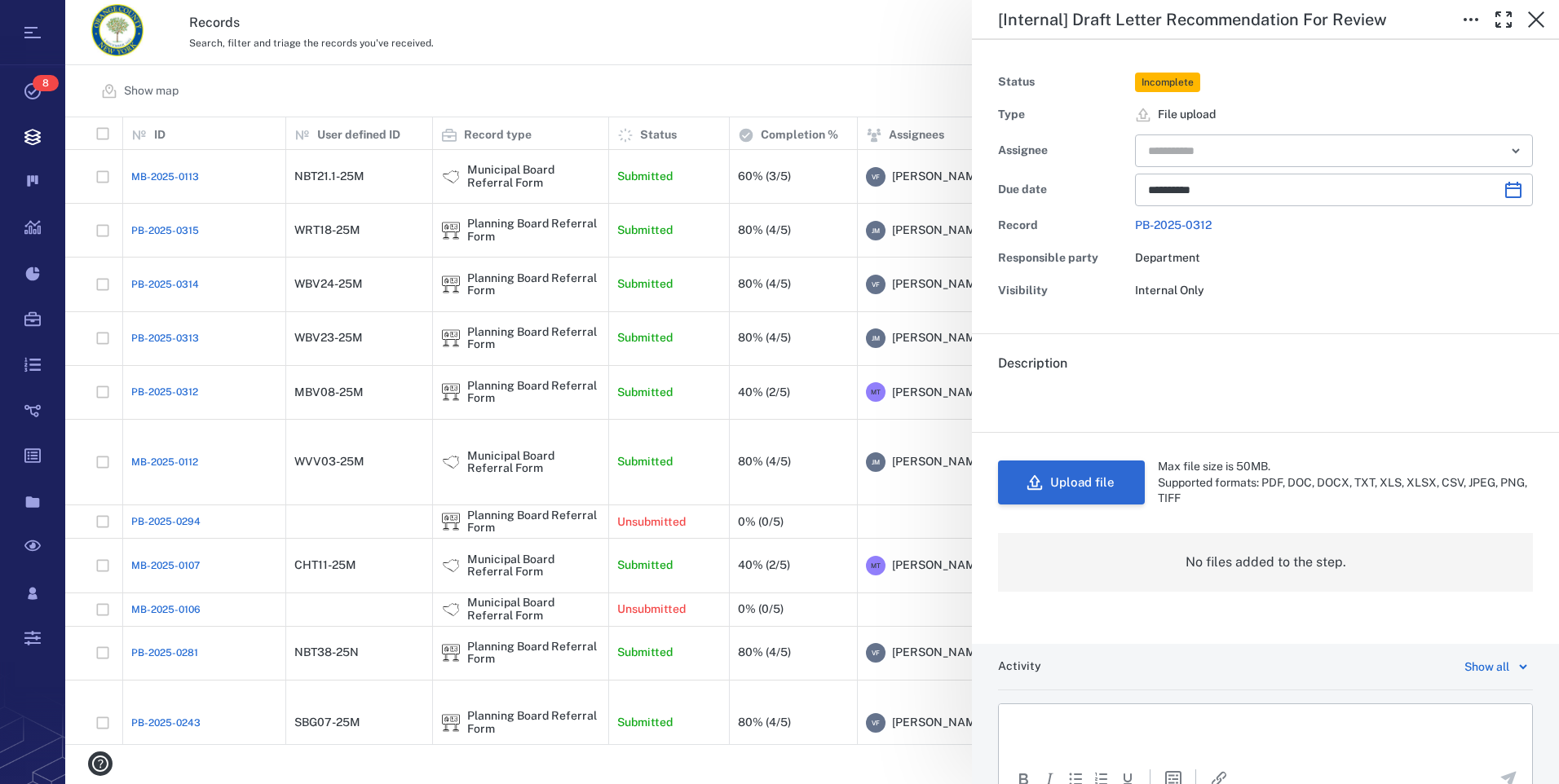
click at [1079, 483] on button "Upload file" at bounding box center [1071, 483] width 147 height 44
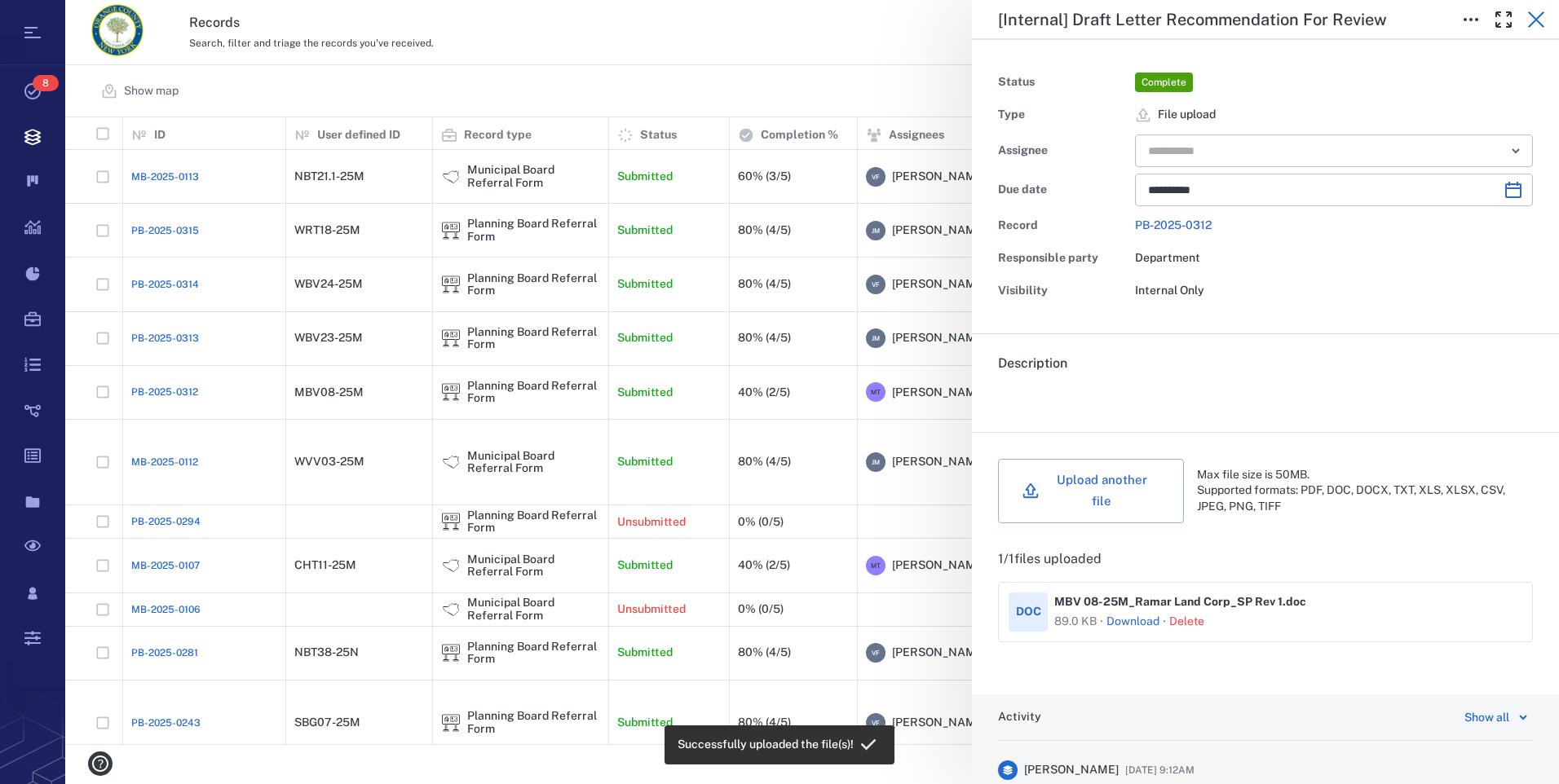
click at [1537, 22] on icon "button" at bounding box center [1537, 20] width 20 height 20
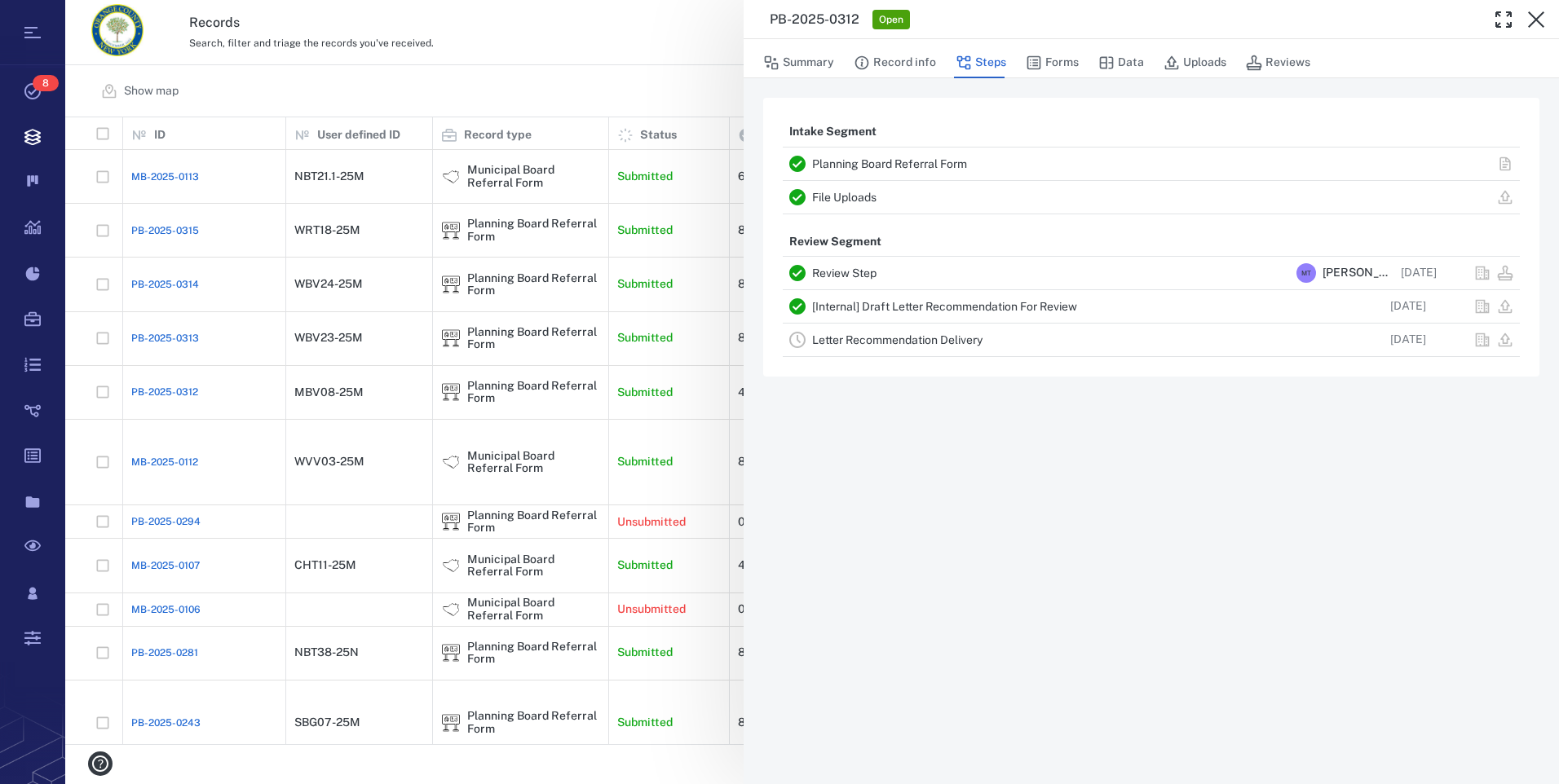
click at [1537, 22] on icon "button" at bounding box center [1537, 20] width 20 height 20
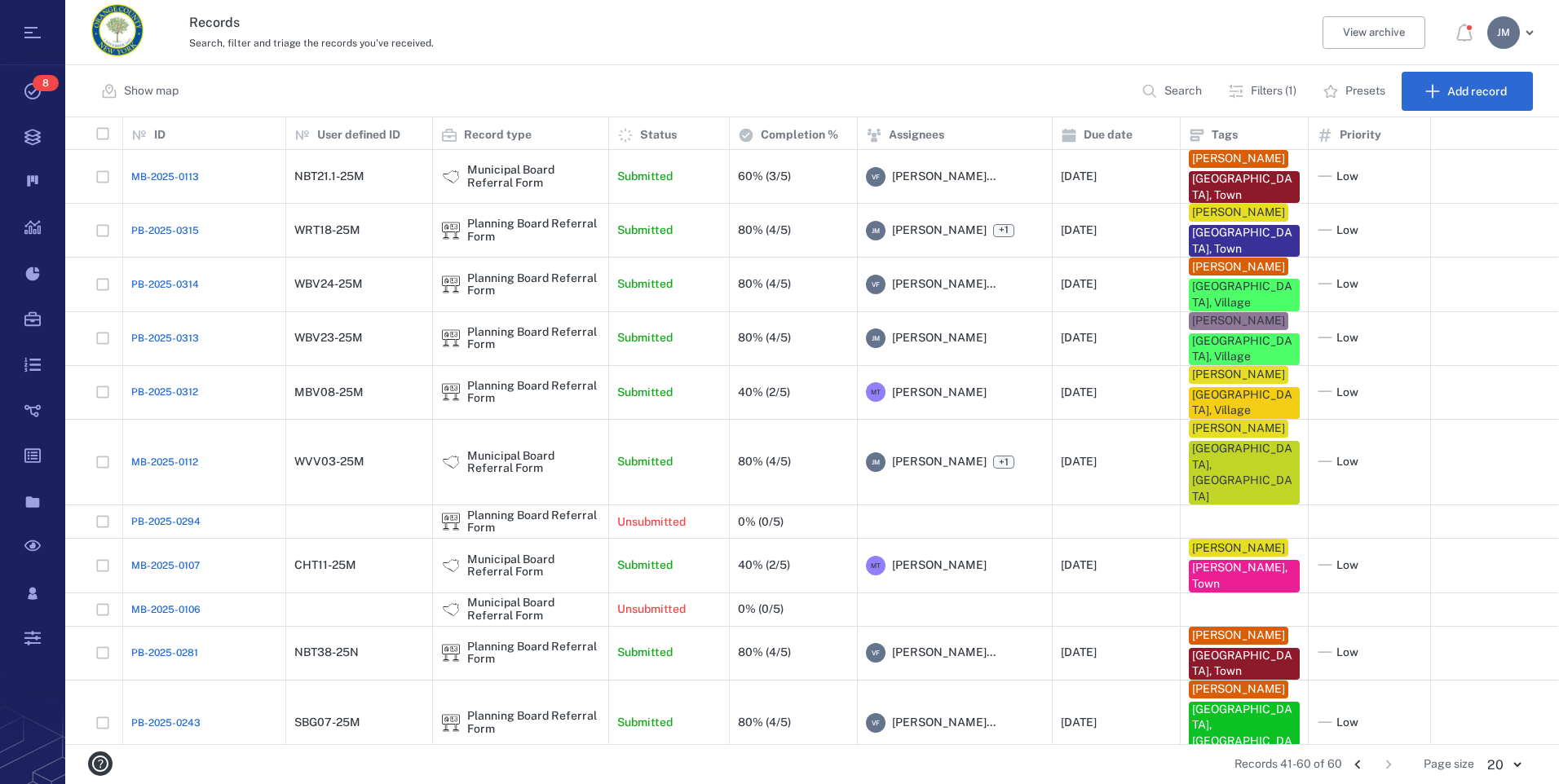
click at [1501, 40] on div "[PERSON_NAME]" at bounding box center [1503, 32] width 33 height 33
click at [1445, 141] on li "Log out" at bounding box center [1452, 142] width 174 height 39
